Goal: Transaction & Acquisition: Book appointment/travel/reservation

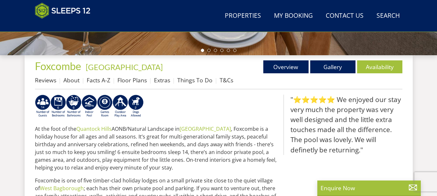
scroll to position [225, 0]
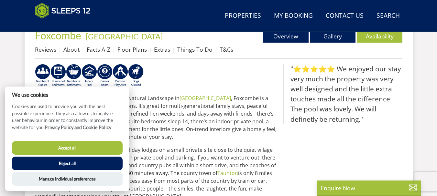
drag, startPoint x: 438, startPoint y: 22, endPoint x: 441, endPoint y: 84, distance: 61.5
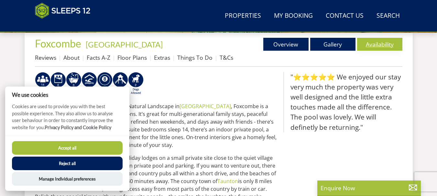
click at [391, 47] on link "Availability" at bounding box center [379, 44] width 45 height 13
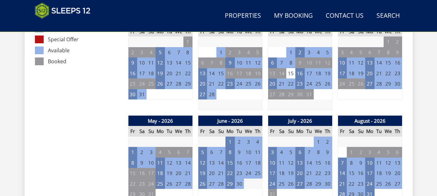
scroll to position [417, 0]
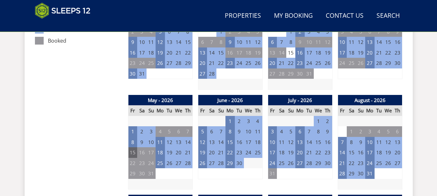
click at [131, 153] on td "15" at bounding box center [132, 152] width 9 height 11
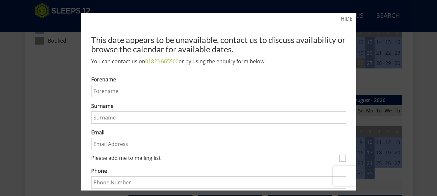
click at [340, 19] on link "HIDE" at bounding box center [346, 19] width 12 height 8
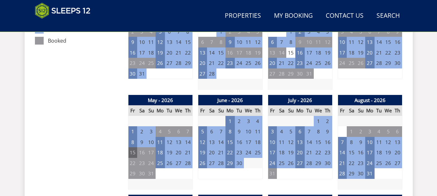
click at [132, 155] on td "15" at bounding box center [132, 152] width 9 height 11
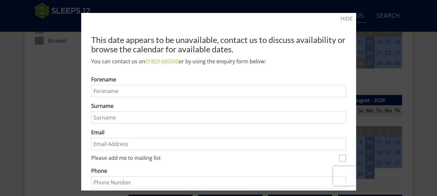
click at [340, 20] on link "HIDE" at bounding box center [346, 19] width 12 height 8
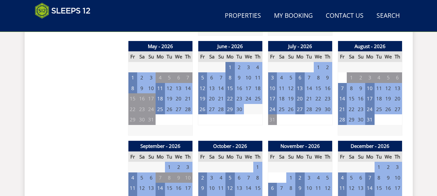
scroll to position [473, 0]
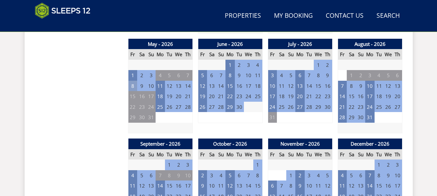
click at [134, 90] on td "8" at bounding box center [132, 86] width 9 height 11
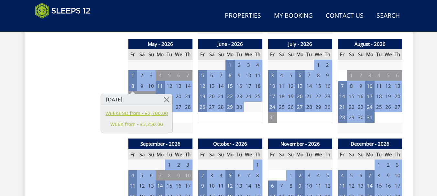
click at [156, 114] on link "WEEKEND from - £2,700.00" at bounding box center [136, 113] width 62 height 7
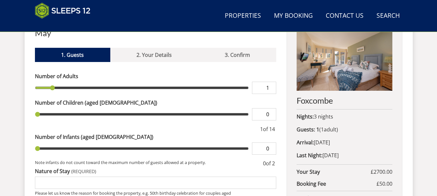
scroll to position [253, 0]
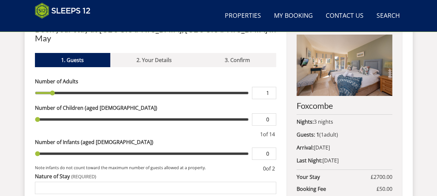
drag, startPoint x: 53, startPoint y: 87, endPoint x: 59, endPoint y: 87, distance: 6.1
click at [59, 87] on input "range" at bounding box center [142, 93] width 214 height 12
drag, startPoint x: 52, startPoint y: 86, endPoint x: 60, endPoint y: 84, distance: 8.3
type input "2"
click at [60, 87] on input "range" at bounding box center [142, 93] width 214 height 12
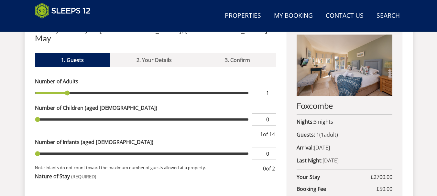
type input "2"
type input "3"
type input "4"
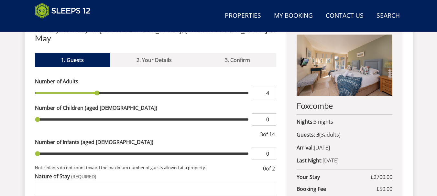
type input "5"
type input "6"
type input "7"
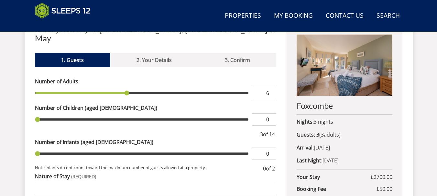
type input "7"
type input "8"
type input "9"
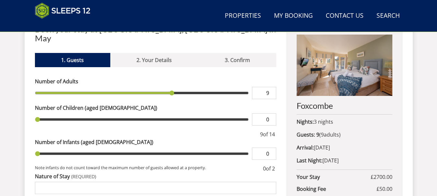
type input "10"
type input "11"
type input "12"
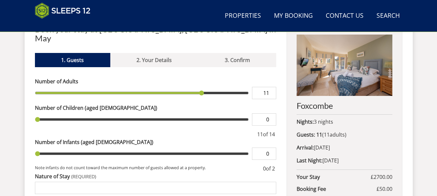
type input "12"
drag, startPoint x: 66, startPoint y: 84, endPoint x: 211, endPoint y: 78, distance: 144.5
type input "12"
click at [210, 87] on input "range" at bounding box center [142, 93] width 214 height 12
type input "1"
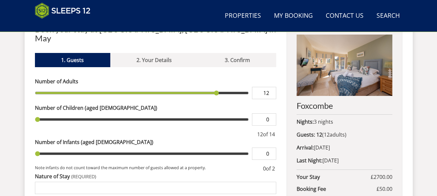
type input "1"
drag, startPoint x: 37, startPoint y: 110, endPoint x: 50, endPoint y: 110, distance: 12.9
type input "1"
click at [50, 113] on input "range" at bounding box center [142, 119] width 214 height 12
drag, startPoint x: 217, startPoint y: 82, endPoint x: 223, endPoint y: 83, distance: 6.3
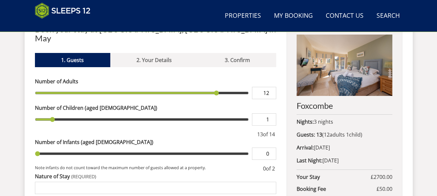
click at [223, 87] on input "range" at bounding box center [142, 93] width 214 height 12
type input "13"
drag, startPoint x: 216, startPoint y: 84, endPoint x: 224, endPoint y: 84, distance: 8.1
type input "13"
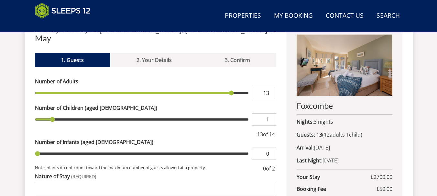
click at [224, 87] on input "range" at bounding box center [142, 93] width 214 height 12
drag, startPoint x: 52, startPoint y: 110, endPoint x: 71, endPoint y: 114, distance: 19.3
click at [71, 114] on input "range" at bounding box center [142, 119] width 214 height 12
type input "1"
type input "12"
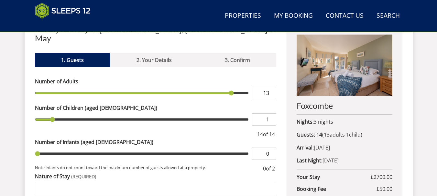
type input "12"
drag, startPoint x: 230, startPoint y: 85, endPoint x: 223, endPoint y: 85, distance: 7.1
type input "12"
click at [223, 87] on input "range" at bounding box center [142, 93] width 214 height 12
type input "2"
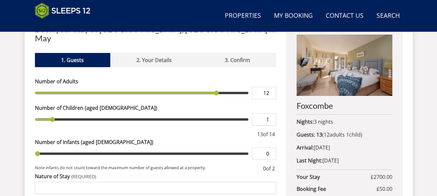
type input "2"
drag, startPoint x: 53, startPoint y: 111, endPoint x: 69, endPoint y: 111, distance: 16.2
type input "2"
click at [69, 113] on input "range" at bounding box center [142, 119] width 214 height 12
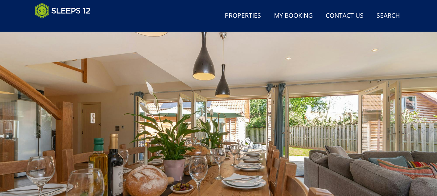
scroll to position [0, 0]
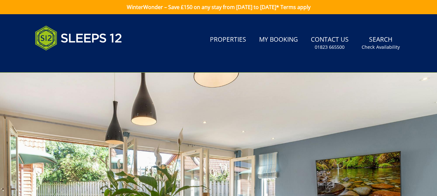
click at [297, 111] on div at bounding box center [218, 186] width 437 height 226
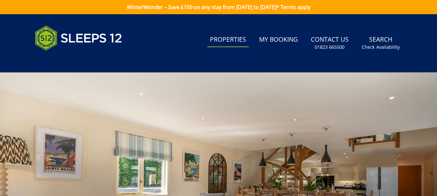
click at [227, 38] on link "Properties" at bounding box center [227, 40] width 41 height 15
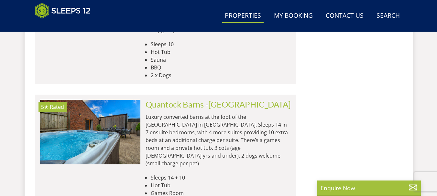
scroll to position [1537, 0]
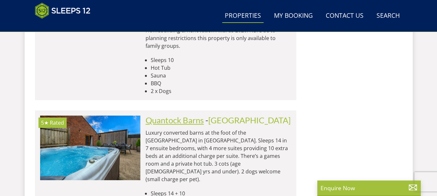
click at [198, 115] on link "Quantock Barns" at bounding box center [174, 120] width 58 height 10
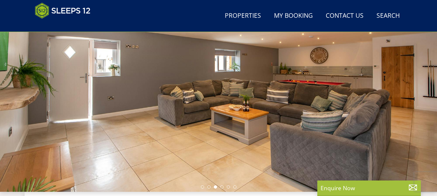
scroll to position [72, 0]
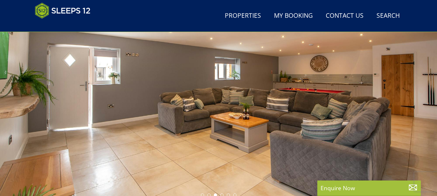
click at [389, 109] on div at bounding box center [218, 87] width 437 height 226
click at [407, 122] on div at bounding box center [218, 87] width 437 height 226
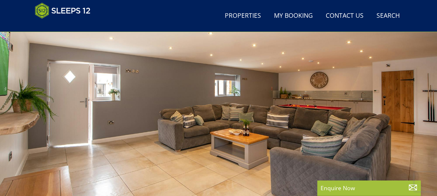
scroll to position [51, 0]
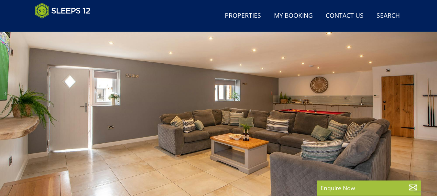
drag, startPoint x: 281, startPoint y: 136, endPoint x: 212, endPoint y: 153, distance: 71.1
click at [219, 153] on div at bounding box center [218, 108] width 437 height 226
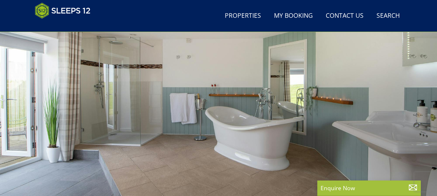
click at [321, 127] on div at bounding box center [218, 108] width 437 height 226
drag, startPoint x: 286, startPoint y: 134, endPoint x: 163, endPoint y: 140, distance: 123.2
click at [191, 139] on div at bounding box center [218, 108] width 437 height 226
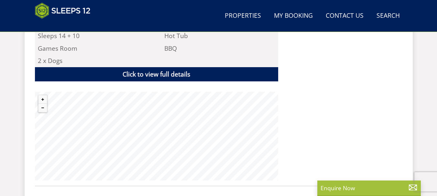
scroll to position [436, 0]
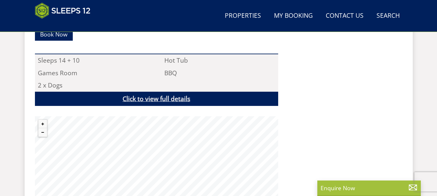
click at [134, 101] on link "Click to view full details" at bounding box center [156, 99] width 243 height 15
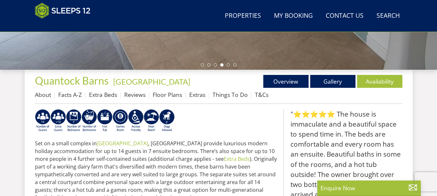
scroll to position [189, 0]
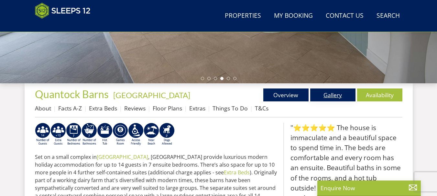
click at [333, 99] on link "Gallery" at bounding box center [332, 95] width 45 height 13
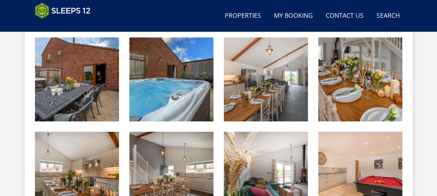
scroll to position [277, 0]
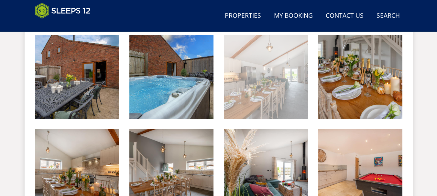
click at [289, 83] on img at bounding box center [266, 77] width 84 height 84
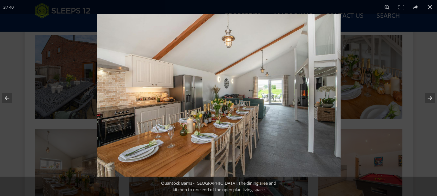
click at [319, 104] on img at bounding box center [219, 95] width 244 height 163
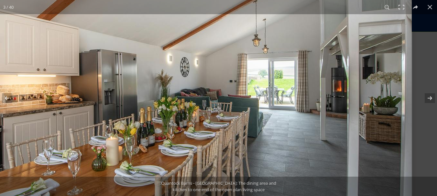
drag, startPoint x: 332, startPoint y: 102, endPoint x: 252, endPoint y: 106, distance: 79.9
click at [252, 106] on img at bounding box center [169, 90] width 485 height 323
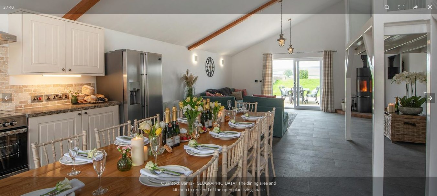
click at [428, 97] on button at bounding box center [425, 98] width 23 height 32
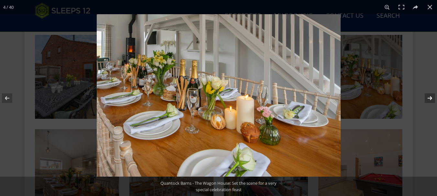
click at [428, 97] on button at bounding box center [425, 98] width 23 height 32
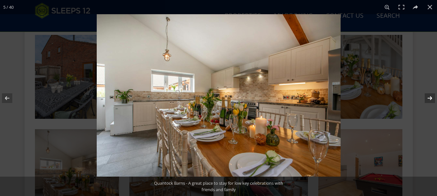
click at [428, 97] on button at bounding box center [425, 98] width 23 height 32
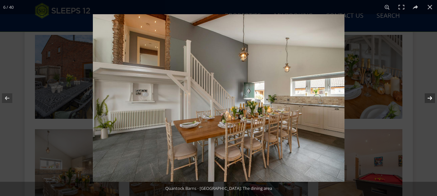
click at [428, 97] on button at bounding box center [425, 98] width 23 height 32
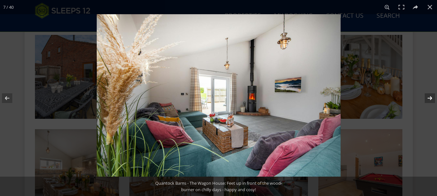
click at [428, 97] on button at bounding box center [425, 98] width 23 height 32
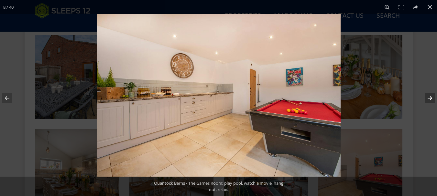
click at [428, 97] on button at bounding box center [425, 98] width 23 height 32
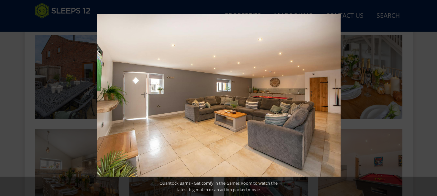
click at [428, 97] on button at bounding box center [425, 98] width 23 height 32
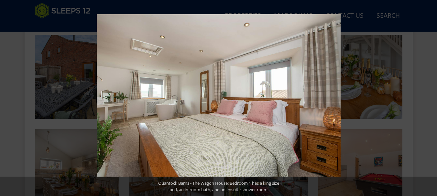
click at [428, 97] on button at bounding box center [425, 98] width 23 height 32
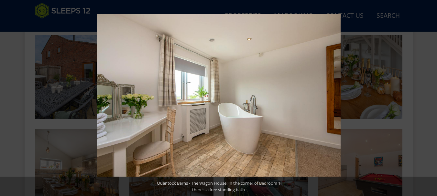
click at [428, 97] on button at bounding box center [425, 98] width 23 height 32
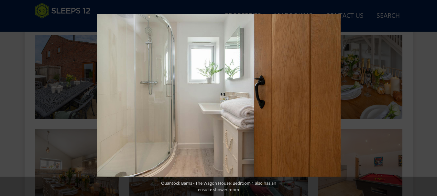
click at [428, 97] on button at bounding box center [425, 98] width 23 height 32
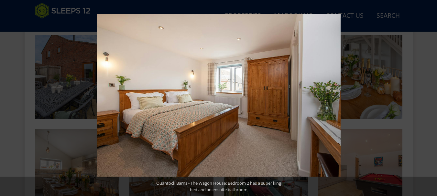
click at [428, 97] on button at bounding box center [425, 98] width 23 height 32
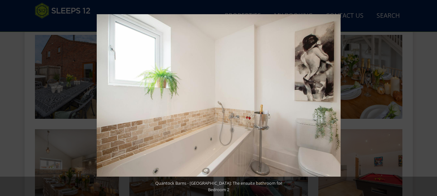
click at [428, 97] on button at bounding box center [425, 98] width 23 height 32
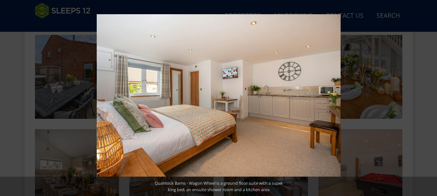
click at [428, 97] on button at bounding box center [425, 98] width 23 height 32
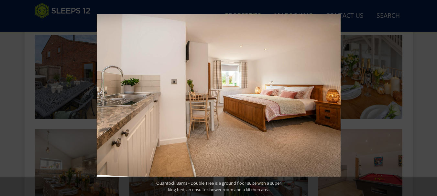
click at [428, 97] on button at bounding box center [425, 98] width 23 height 32
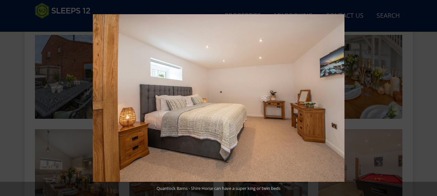
click at [428, 97] on button at bounding box center [425, 98] width 23 height 32
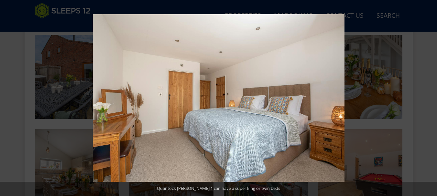
click at [428, 97] on button at bounding box center [425, 98] width 23 height 32
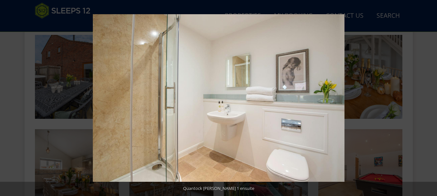
click at [428, 97] on button at bounding box center [425, 98] width 23 height 32
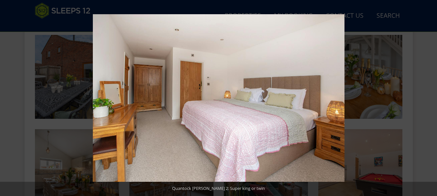
click at [428, 97] on button at bounding box center [425, 98] width 23 height 32
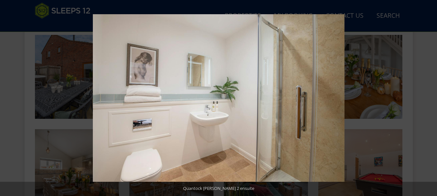
click at [428, 97] on button at bounding box center [425, 98] width 23 height 32
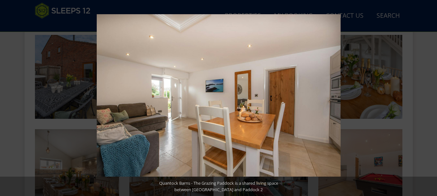
click at [428, 97] on button at bounding box center [425, 98] width 23 height 32
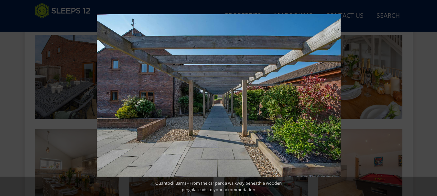
click at [428, 97] on button at bounding box center [425, 98] width 23 height 32
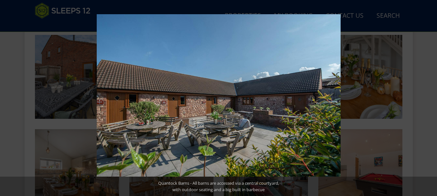
click at [428, 97] on button at bounding box center [425, 98] width 23 height 32
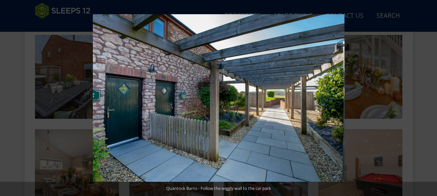
click at [428, 97] on button at bounding box center [425, 98] width 23 height 32
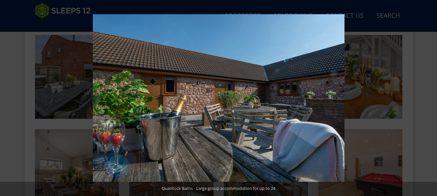
click at [428, 97] on button at bounding box center [425, 98] width 23 height 32
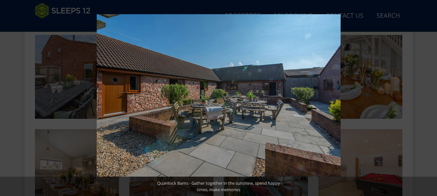
click at [428, 97] on button at bounding box center [425, 98] width 23 height 32
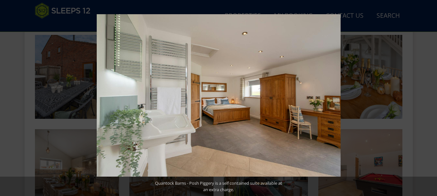
click at [428, 97] on button at bounding box center [425, 98] width 23 height 32
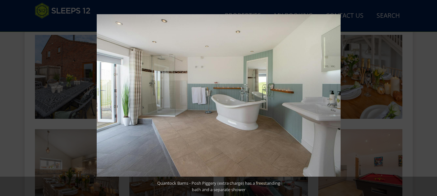
click at [428, 97] on button at bounding box center [425, 98] width 23 height 32
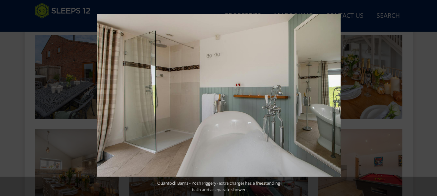
click at [428, 97] on button at bounding box center [425, 98] width 23 height 32
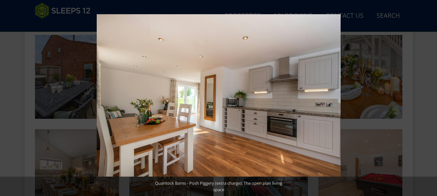
click at [428, 97] on button at bounding box center [425, 98] width 23 height 32
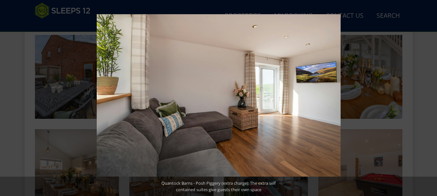
click at [428, 97] on button at bounding box center [425, 98] width 23 height 32
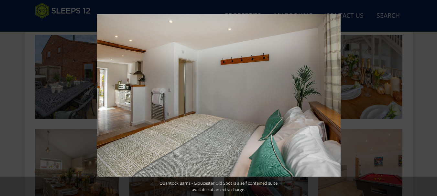
click at [428, 97] on button at bounding box center [425, 98] width 23 height 32
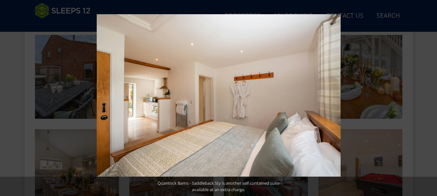
click at [428, 97] on button at bounding box center [425, 98] width 23 height 32
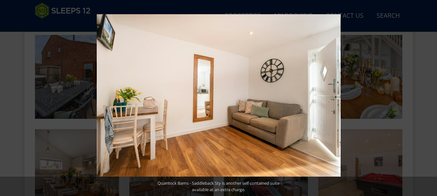
click at [428, 97] on button at bounding box center [425, 98] width 23 height 32
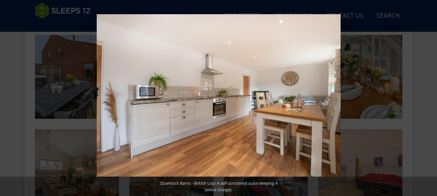
click at [428, 97] on button at bounding box center [425, 98] width 23 height 32
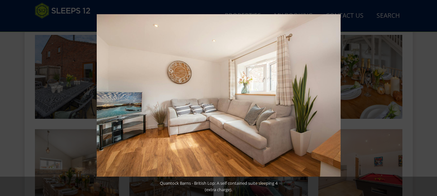
click at [428, 97] on button at bounding box center [425, 98] width 23 height 32
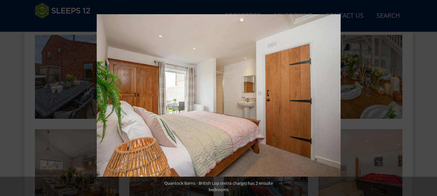
click at [428, 97] on button at bounding box center [425, 98] width 23 height 32
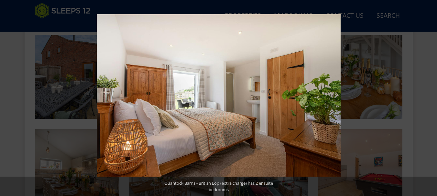
click at [428, 97] on button at bounding box center [425, 98] width 23 height 32
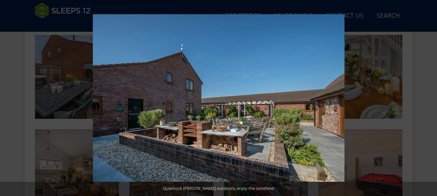
click at [428, 97] on button at bounding box center [425, 98] width 23 height 32
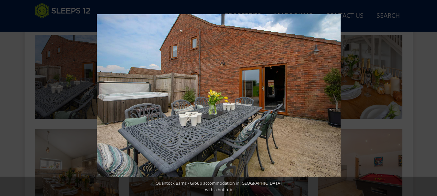
click at [428, 97] on button at bounding box center [425, 98] width 23 height 32
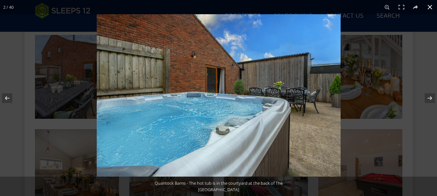
click at [432, 8] on button at bounding box center [429, 7] width 14 height 14
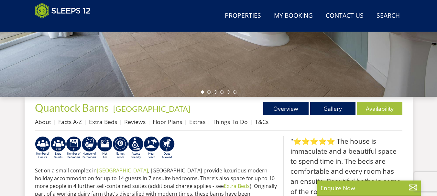
scroll to position [117, 0]
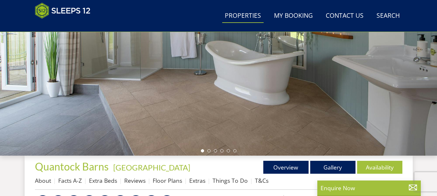
click at [239, 16] on link "Properties" at bounding box center [242, 16] width 41 height 15
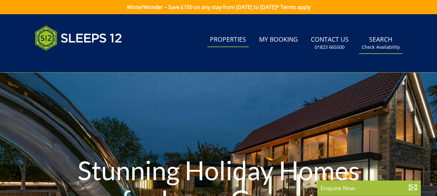
click at [379, 40] on link "Search Check Availability" at bounding box center [380, 43] width 43 height 21
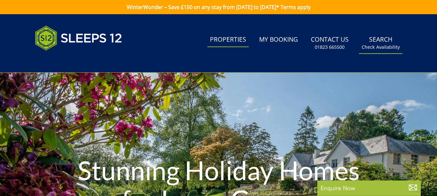
click at [384, 47] on small "Check Availability" at bounding box center [380, 47] width 38 height 6
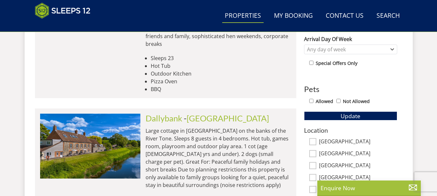
scroll to position [276, 0]
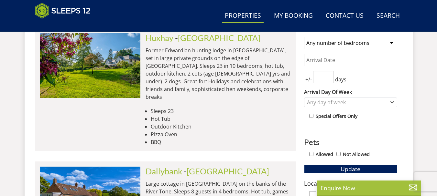
click at [311, 154] on input "Allowed" at bounding box center [311, 154] width 4 height 4
checkbox input "true"
click at [349, 106] on div "Any day of week" at bounding box center [350, 103] width 93 height 10
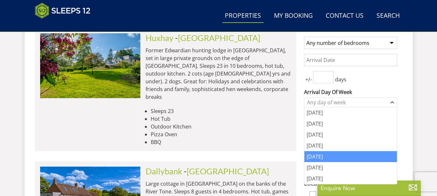
click at [330, 152] on div "[DATE]" at bounding box center [350, 156] width 92 height 11
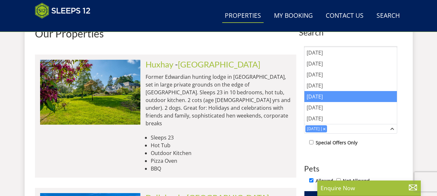
scroll to position [239, 0]
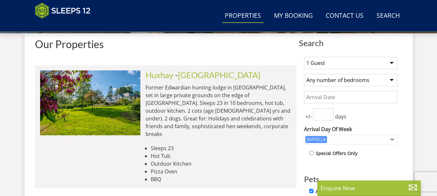
click at [389, 82] on select "Any number of bedrooms 1 Bedroom 2 Bedrooms 3 Bedrooms 4 Bedrooms 5 Bedrooms 6 …" at bounding box center [350, 80] width 93 height 12
select select "7"
click at [304, 74] on select "Any number of bedrooms 1 Bedroom 2 Bedrooms 3 Bedrooms 4 Bedrooms 5 Bedrooms 6 …" at bounding box center [350, 80] width 93 height 12
click at [392, 64] on select "1 Guest 2 Guests 3 Guests 4 Guests 5 Guests 6 Guests 7 Guests 8 Guests 9 Guests…" at bounding box center [350, 63] width 93 height 12
select select "15"
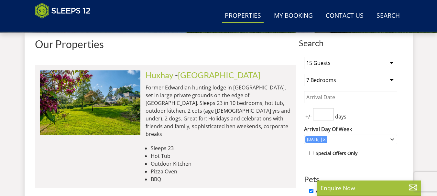
click at [304, 57] on select "1 Guest 2 Guests 3 Guests 4 Guests 5 Guests 6 Guests 7 Guests 8 Guests 9 Guests…" at bounding box center [350, 63] width 93 height 12
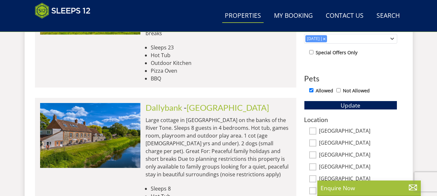
scroll to position [387, 0]
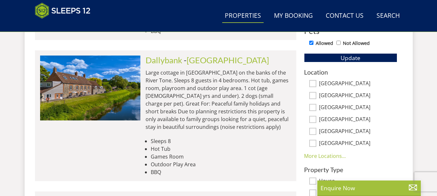
click at [314, 83] on input "[GEOGRAPHIC_DATA]" at bounding box center [312, 83] width 7 height 7
checkbox input "true"
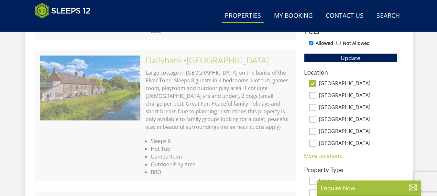
click at [314, 109] on input "[GEOGRAPHIC_DATA]" at bounding box center [312, 107] width 7 height 7
checkbox input "true"
click at [318, 158] on link "More Locations..." at bounding box center [325, 156] width 42 height 7
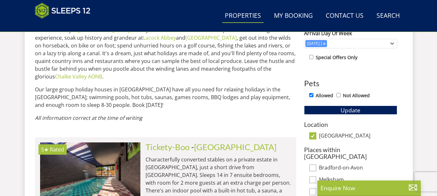
scroll to position [353, 0]
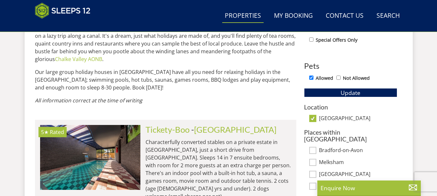
click at [313, 117] on input "[GEOGRAPHIC_DATA]" at bounding box center [312, 118] width 7 height 7
checkbox input "false"
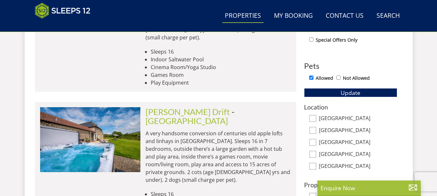
click at [395, 102] on div "1 Guest 2 Guests 3 Guests 4 Guests 5 Guests 6 Guests 7 Guests 8 Guests 9 Guests…" at bounding box center [350, 104] width 103 height 333
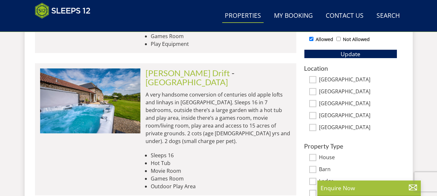
scroll to position [413, 0]
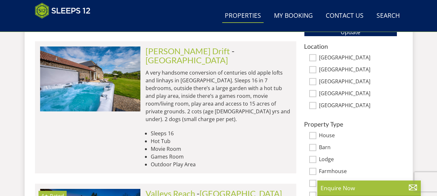
click at [315, 71] on input "[GEOGRAPHIC_DATA]" at bounding box center [312, 69] width 7 height 7
checkbox input "true"
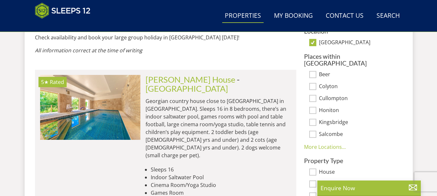
scroll to position [416, 0]
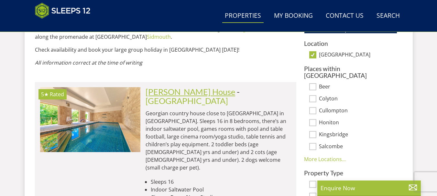
click at [184, 87] on link "[PERSON_NAME] House" at bounding box center [190, 92] width 90 height 10
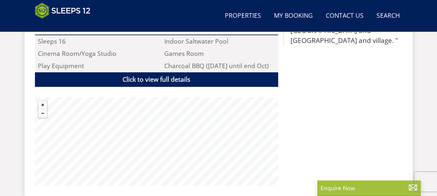
scroll to position [460, 0]
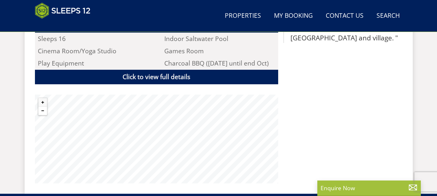
click at [41, 107] on button "Zoom out" at bounding box center [42, 111] width 8 height 8
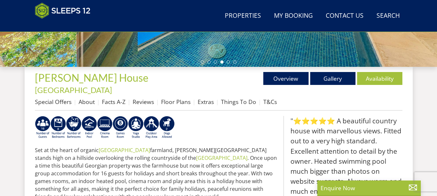
scroll to position [200, 0]
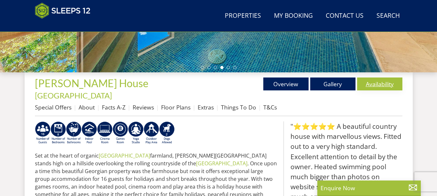
click at [375, 87] on link "Availability" at bounding box center [379, 84] width 45 height 13
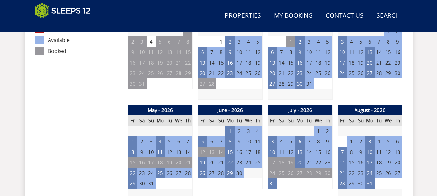
scroll to position [422, 0]
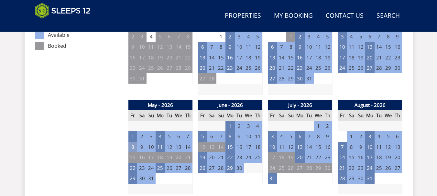
click at [132, 142] on td "8" at bounding box center [132, 147] width 9 height 11
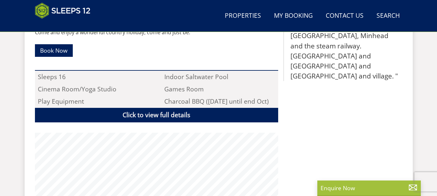
scroll to position [200, 0]
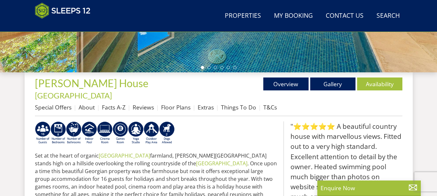
select select "15"
select select "7"
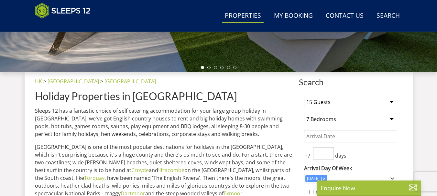
scroll to position [416, 0]
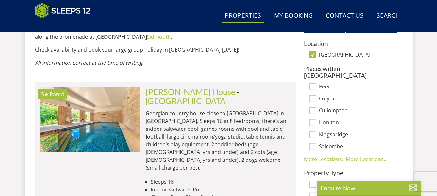
click at [313, 57] on input "[GEOGRAPHIC_DATA]" at bounding box center [312, 54] width 7 height 7
checkbox input "false"
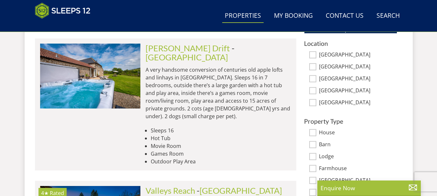
click at [311, 55] on input "[GEOGRAPHIC_DATA]" at bounding box center [312, 54] width 7 height 7
checkbox input "true"
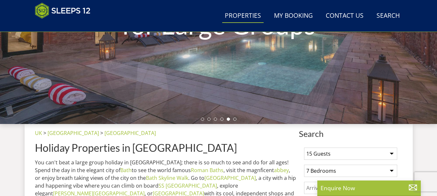
scroll to position [10, 0]
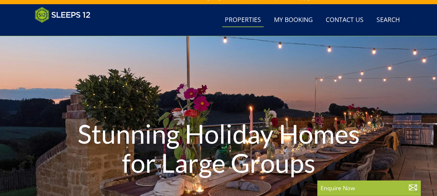
click at [244, 22] on link "Properties" at bounding box center [242, 20] width 41 height 15
select select "15"
select select "7"
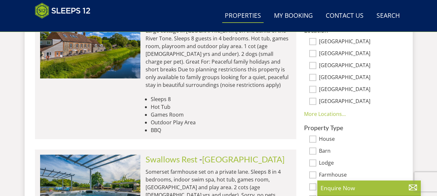
scroll to position [382, 0]
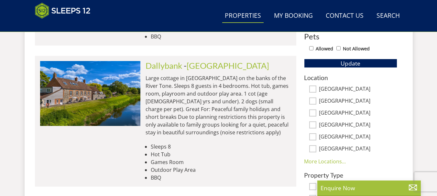
click at [327, 161] on link "More Locations..." at bounding box center [325, 161] width 42 height 7
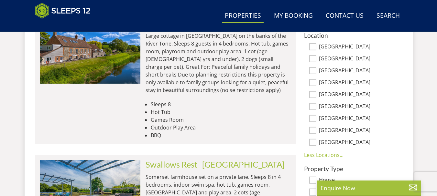
scroll to position [429, 0]
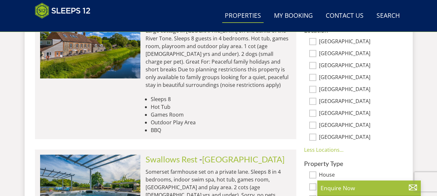
click at [313, 125] on input "[GEOGRAPHIC_DATA]" at bounding box center [312, 125] width 7 height 7
checkbox input "true"
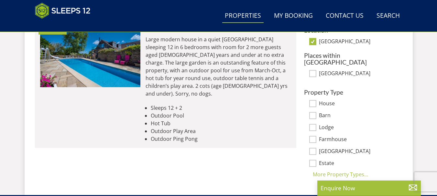
click at [312, 116] on div "Property Type House Barn Lodge Farmhouse [GEOGRAPHIC_DATA] Estate [GEOGRAPHIC_D…" at bounding box center [350, 134] width 93 height 90
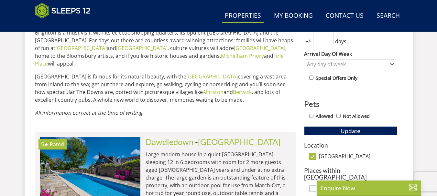
scroll to position [316, 0]
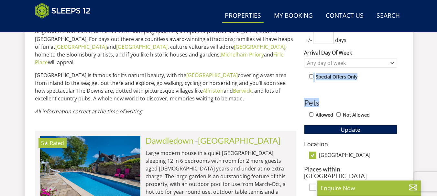
drag, startPoint x: 425, startPoint y: 53, endPoint x: 424, endPoint y: 47, distance: 6.0
click at [424, 47] on div "Search Menu Properties My Booking Contact Us [PHONE_NUMBER] Search Check Availa…" at bounding box center [218, 4] width 437 height 610
